Goal: Transaction & Acquisition: Purchase product/service

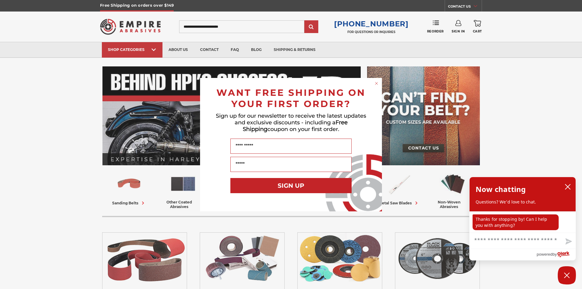
click at [374, 84] on circle "Close dialog" at bounding box center [377, 83] width 6 height 6
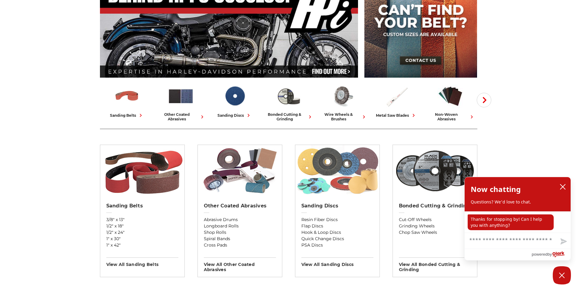
scroll to position [101, 0]
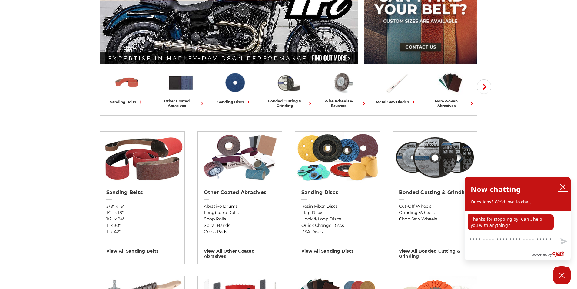
click at [567, 183] on button "close chatbox" at bounding box center [563, 186] width 10 height 9
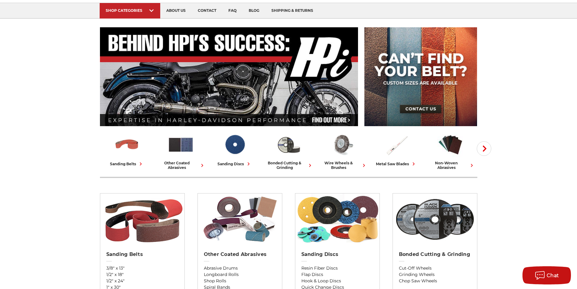
scroll to position [152, 0]
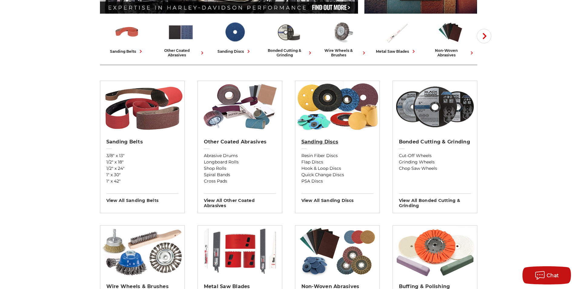
click at [328, 148] on link "Sanding Discs" at bounding box center [338, 146] width 72 height 14
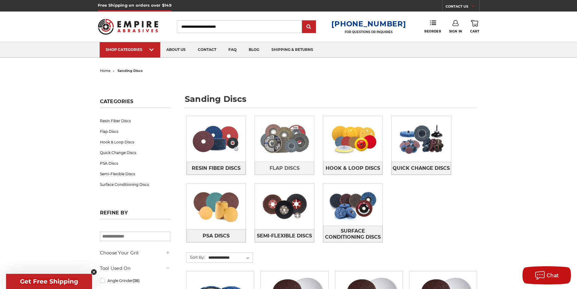
click at [296, 155] on img at bounding box center [284, 139] width 59 height 42
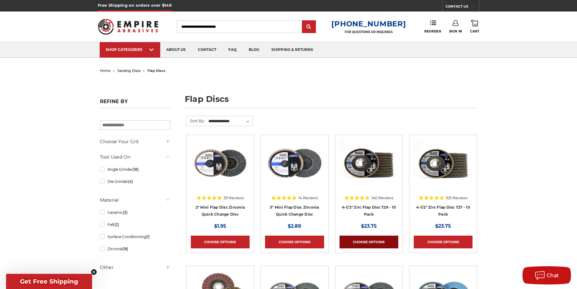
click at [359, 239] on link "Choose Options" at bounding box center [369, 241] width 59 height 13
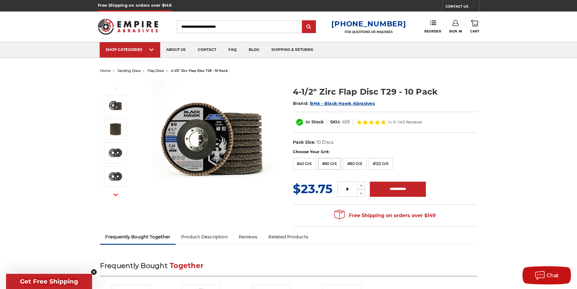
click at [322, 166] on label "#60 Grit" at bounding box center [329, 164] width 23 height 12
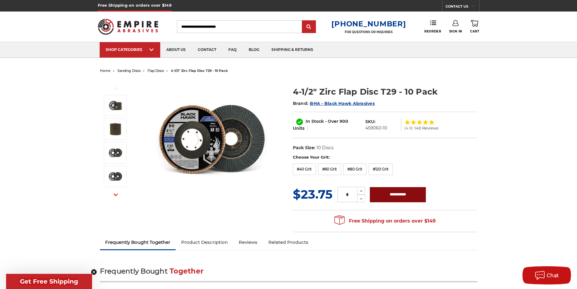
click at [397, 197] on input "**********" at bounding box center [398, 194] width 56 height 15
type input "**********"
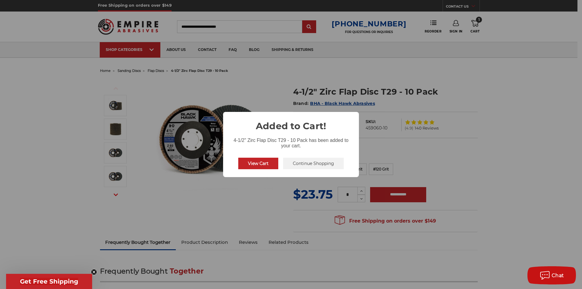
click at [319, 166] on button "Continue Shopping" at bounding box center [313, 164] width 61 height 12
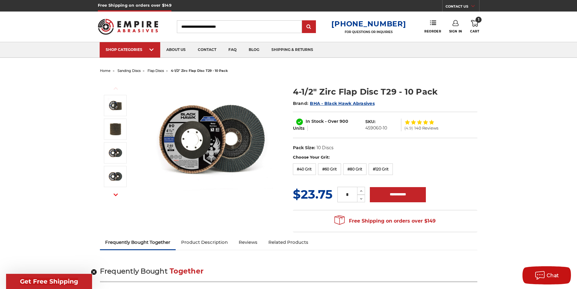
click at [233, 28] on input "Search" at bounding box center [239, 26] width 125 height 13
type input "**********"
click at [303, 21] on input "submit" at bounding box center [309, 27] width 12 height 12
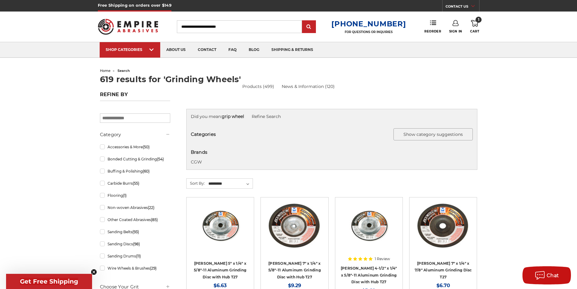
click at [462, 134] on button "Show category suggestions" at bounding box center [433, 134] width 79 height 12
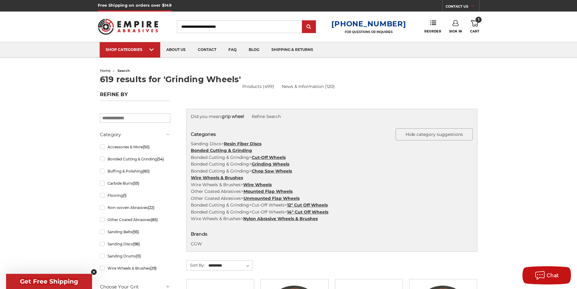
click at [443, 138] on button "Hide category suggestions" at bounding box center [434, 134] width 77 height 12
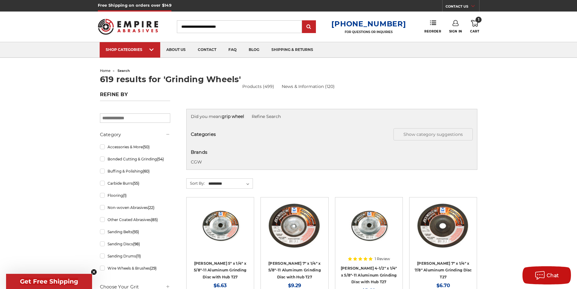
click at [261, 26] on input "Search" at bounding box center [239, 26] width 125 height 13
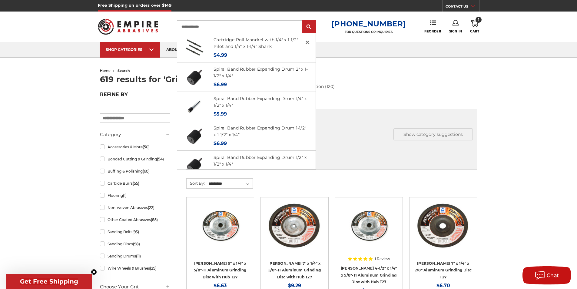
type input "**********"
click at [303, 21] on input "submit" at bounding box center [309, 27] width 12 height 12
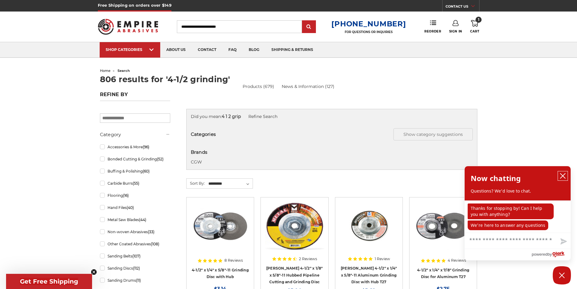
click at [563, 174] on icon "close chatbox" at bounding box center [563, 176] width 6 height 6
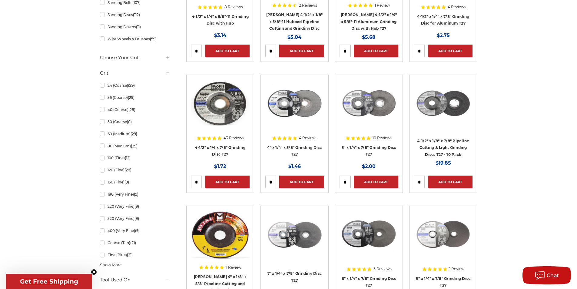
scroll to position [252, 0]
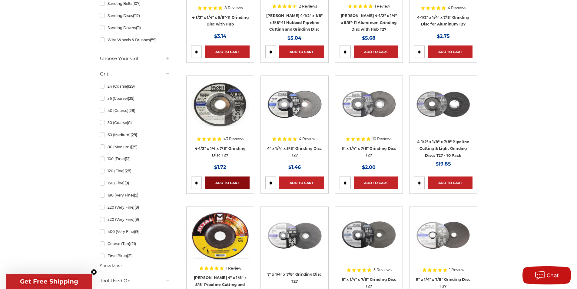
click at [229, 182] on link "Add to Cart" at bounding box center [227, 182] width 45 height 13
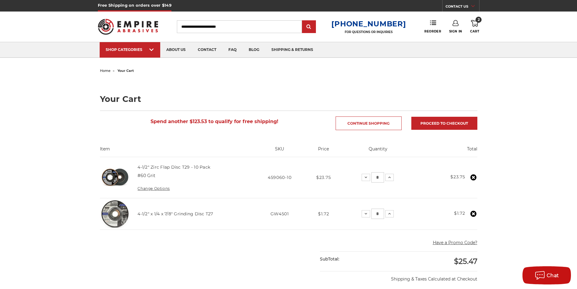
drag, startPoint x: 382, startPoint y: 212, endPoint x: 374, endPoint y: 212, distance: 7.9
click at [374, 212] on input "*" at bounding box center [378, 213] width 13 height 10
type input "**"
drag, startPoint x: 386, startPoint y: 232, endPoint x: 380, endPoint y: 231, distance: 6.1
click at [385, 232] on main "home your cart Your Cart Spend another $123.53 to qualify for free shipping! Co…" at bounding box center [289, 262] width 384 height 392
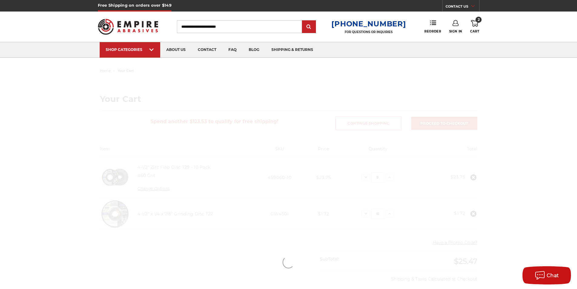
click at [368, 232] on div at bounding box center [289, 262] width 428 height 392
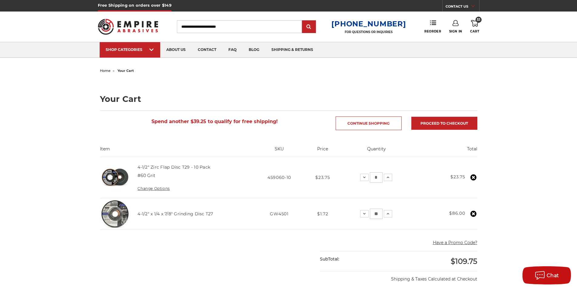
click at [219, 22] on input "Search" at bounding box center [239, 26] width 125 height 13
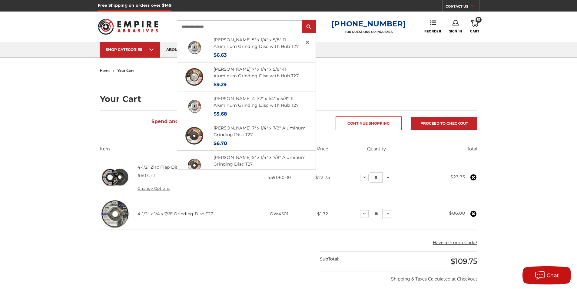
type input "**********"
click at [303, 21] on input "submit" at bounding box center [309, 27] width 12 height 12
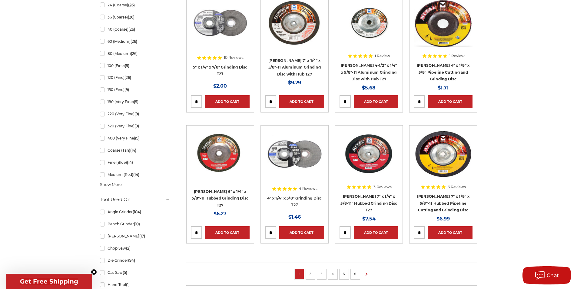
scroll to position [404, 0]
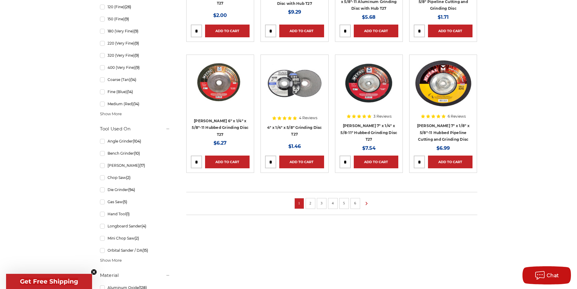
click at [313, 203] on link "2" at bounding box center [311, 203] width 6 height 7
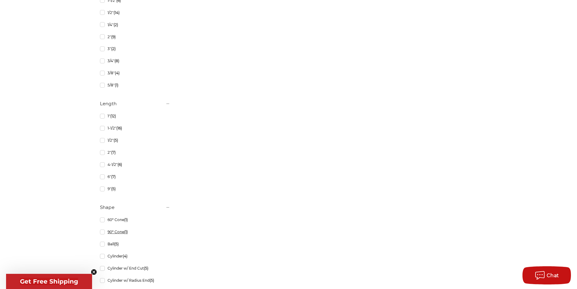
scroll to position [1212, 0]
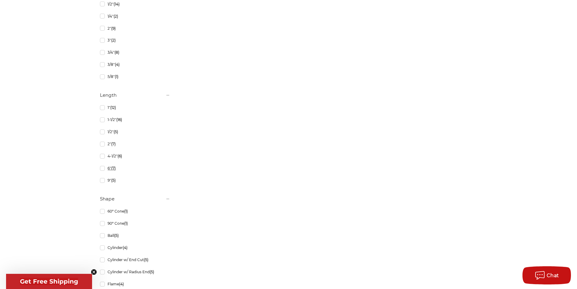
click at [108, 168] on link "6" (7)" at bounding box center [135, 168] width 70 height 11
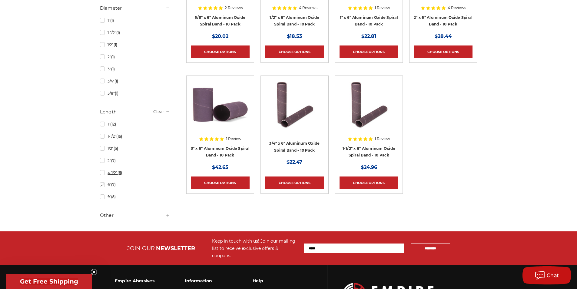
scroll to position [202, 0]
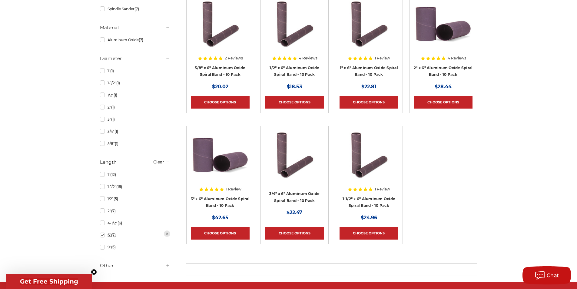
click at [105, 239] on link "6" (7)" at bounding box center [135, 234] width 70 height 11
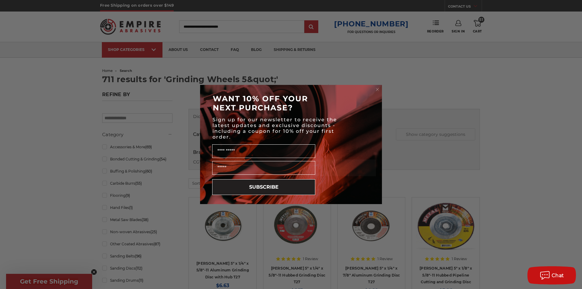
click at [231, 22] on div "Close dialog WANT 10% OFF YOUR NEXT PURCHASE? Sign up for our newsletter to rec…" at bounding box center [291, 144] width 582 height 289
click at [235, 30] on div "Close dialog WANT 10% OFF YOUR NEXT PURCHASE? Sign up for our newsletter to rec…" at bounding box center [291, 144] width 582 height 289
click at [378, 87] on circle "Close dialog" at bounding box center [378, 90] width 6 height 6
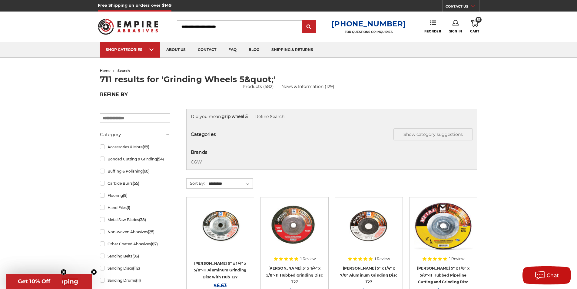
click at [247, 22] on input "Search" at bounding box center [239, 26] width 125 height 13
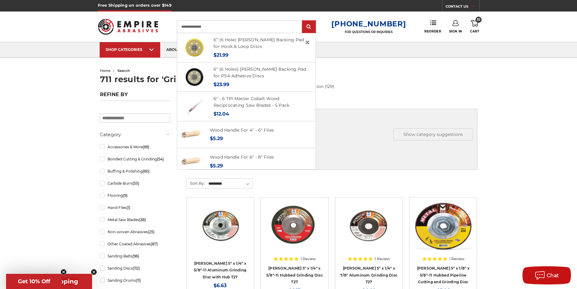
type input "**********"
click at [303, 21] on input "submit" at bounding box center [309, 27] width 12 height 12
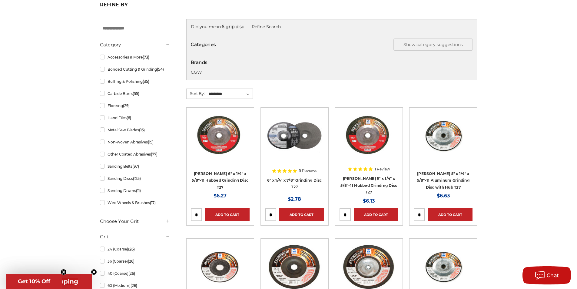
scroll to position [152, 0]
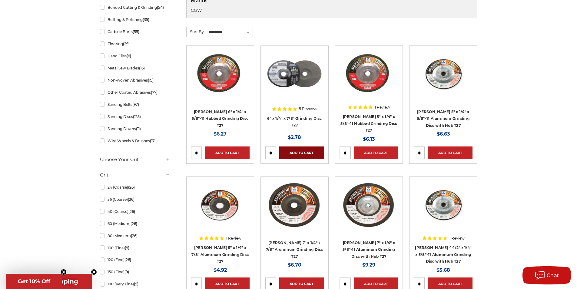
click at [298, 150] on link "Add to Cart" at bounding box center [301, 152] width 45 height 13
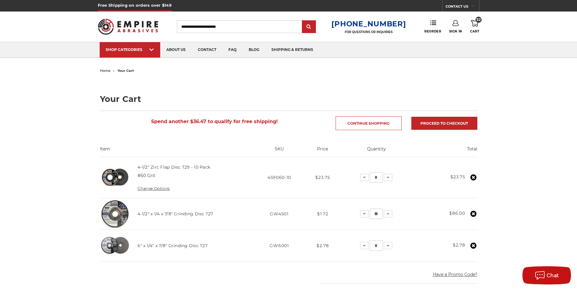
drag, startPoint x: 381, startPoint y: 246, endPoint x: 372, endPoint y: 246, distance: 8.5
click at [372, 246] on input "*" at bounding box center [376, 245] width 13 height 10
type input "**"
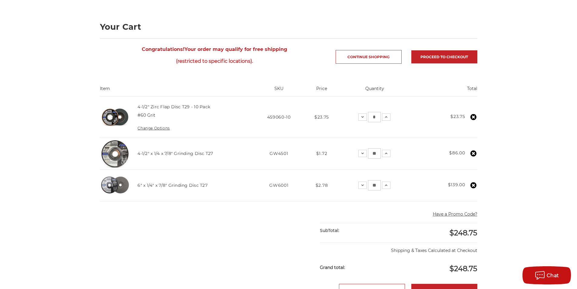
scroll to position [51, 0]
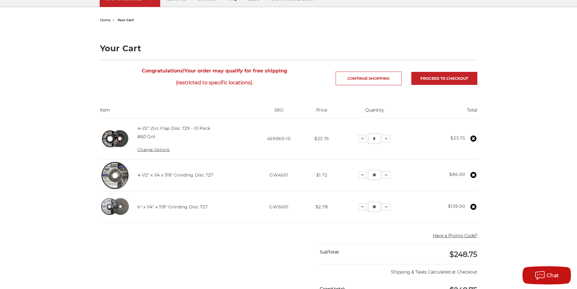
drag, startPoint x: 381, startPoint y: 175, endPoint x: 357, endPoint y: 179, distance: 24.2
click at [358, 177] on td "Quantity: Decrease Quantity: ** Increase Quantity:" at bounding box center [375, 175] width 74 height 32
type input "***"
drag, startPoint x: 376, startPoint y: 137, endPoint x: 369, endPoint y: 138, distance: 6.4
click at [369, 138] on input "*" at bounding box center [374, 138] width 13 height 10
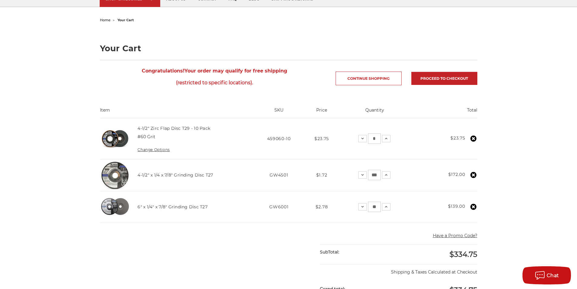
type input "*"
click at [302, 226] on main "home your cart Your Cart Congratulations! Your order may qualify for free shipp…" at bounding box center [289, 236] width 384 height 441
drag, startPoint x: 376, startPoint y: 136, endPoint x: 371, endPoint y: 138, distance: 4.8
click at [371, 138] on input "*" at bounding box center [374, 138] width 13 height 10
type input "*"
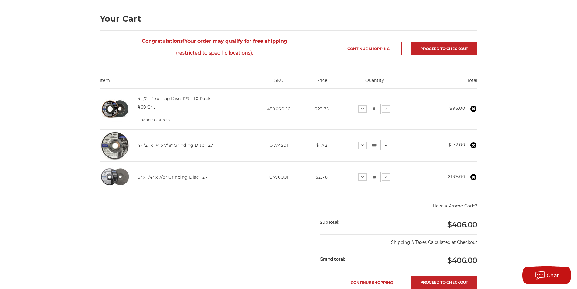
scroll to position [101, 0]
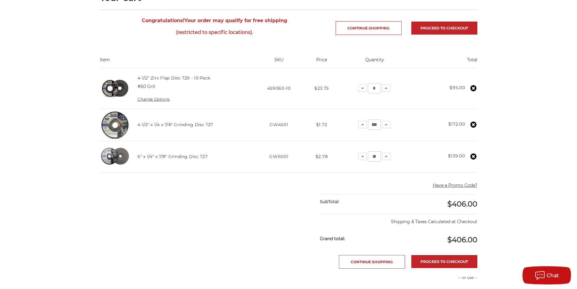
click at [278, 195] on main "home your cart Your Cart Congratulations! Your order may qualify for free shipp…" at bounding box center [289, 185] width 384 height 441
click at [277, 195] on main "home your cart Your Cart Congratulations! Your order may qualify for free shipp…" at bounding box center [289, 185] width 384 height 441
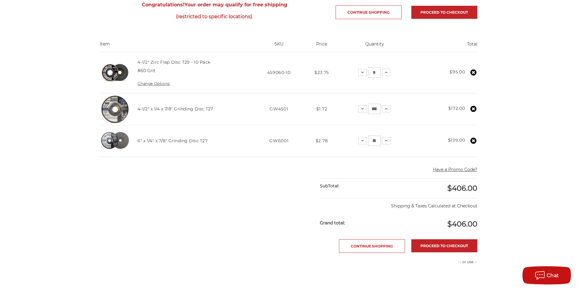
scroll to position [152, 0]
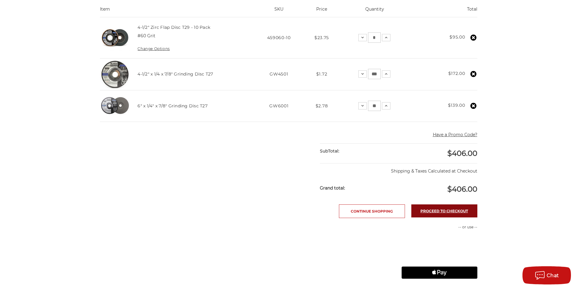
click at [420, 206] on link "Proceed to checkout" at bounding box center [445, 210] width 66 height 13
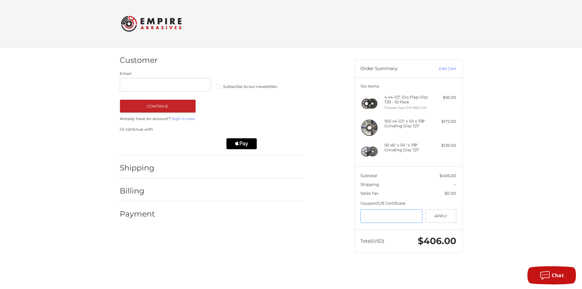
click at [389, 221] on input "Gift Certificate or Coupon Code" at bounding box center [391, 216] width 62 height 14
paste input "*********"
type input "*********"
click at [435, 210] on button "Apply" at bounding box center [440, 216] width 31 height 14
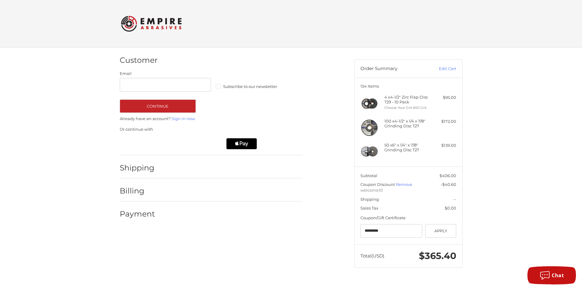
click at [335, 175] on div "Customer Guest Customer Email Subscribe to our newsletter. Continue Already hav…" at bounding box center [232, 136] width 235 height 176
